Goal: Information Seeking & Learning: Find specific fact

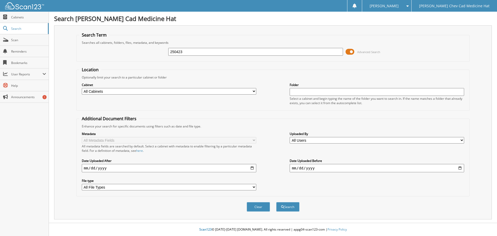
type input "250423"
click at [276, 202] on button "Search" at bounding box center [287, 207] width 23 height 10
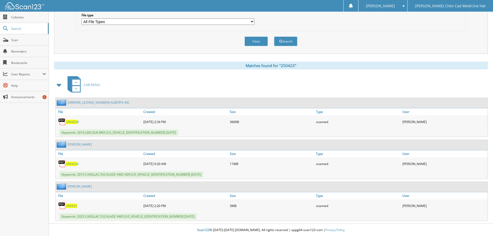
scroll to position [166, 0]
click at [72, 204] on span "250423" at bounding box center [71, 205] width 11 height 4
